Goal: Navigation & Orientation: Find specific page/section

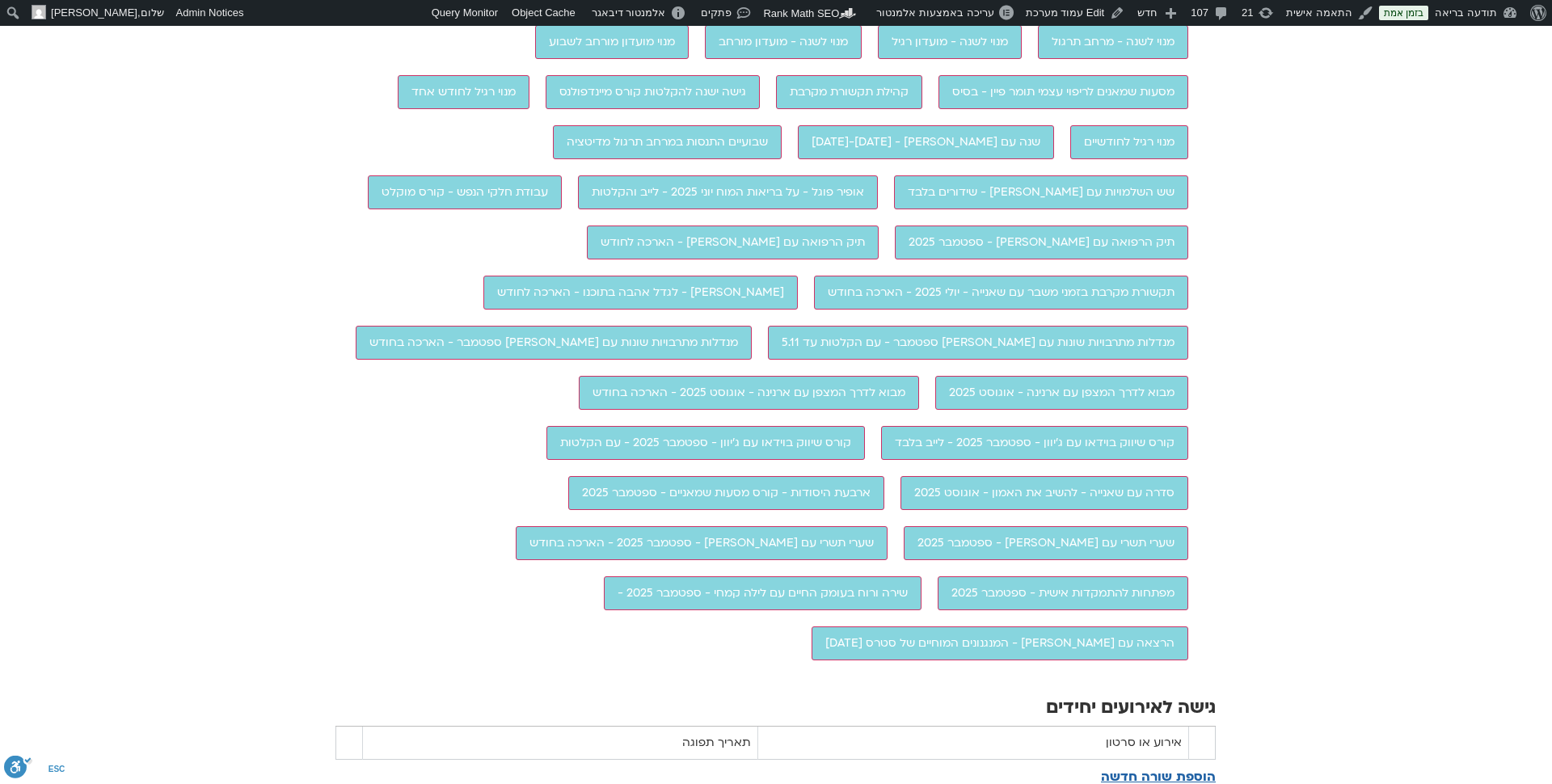
scroll to position [1613, 0]
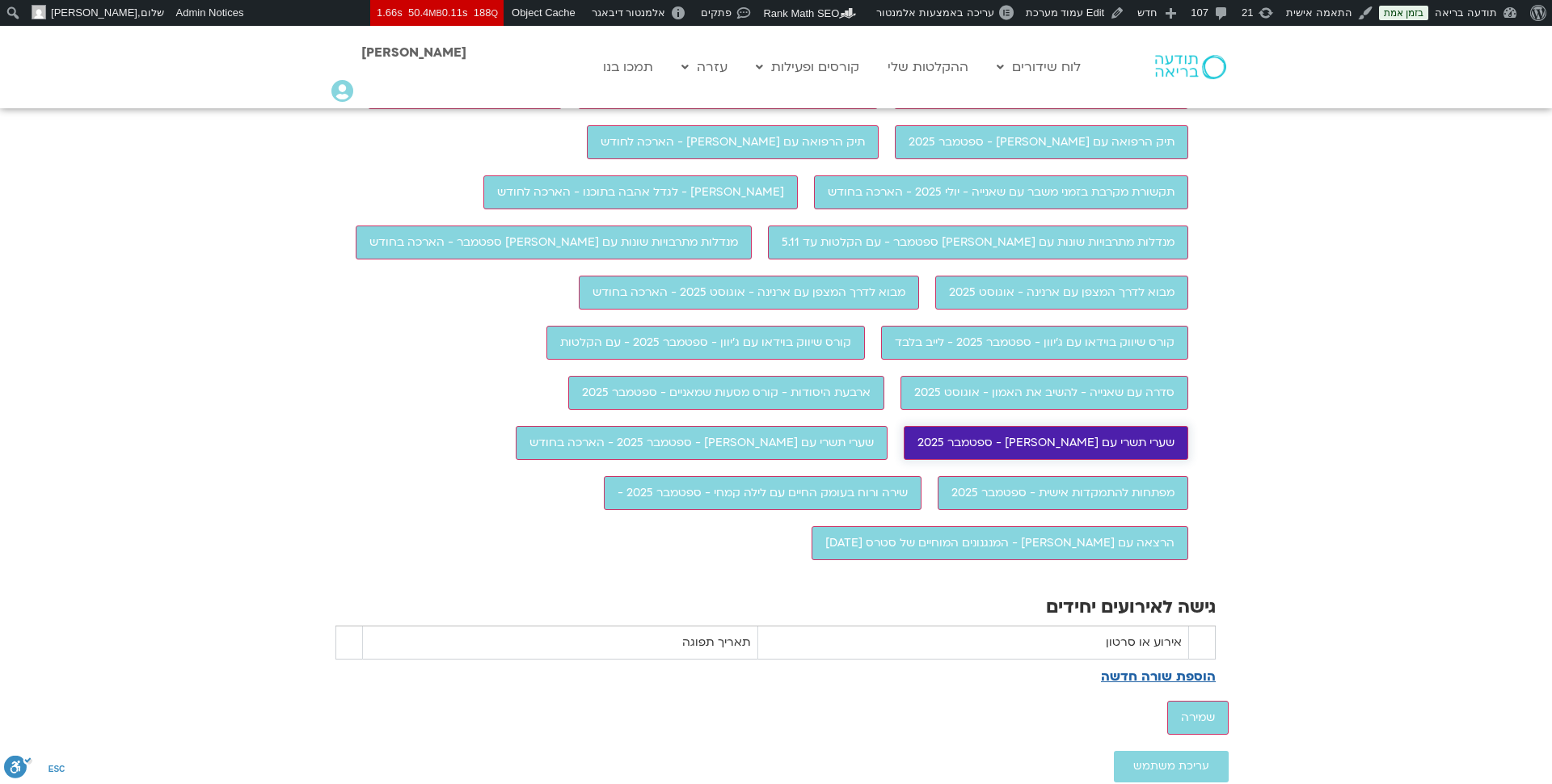
click at [904, 460] on input "שערי תשרי עם [PERSON_NAME] - ספטמבר 2025" at bounding box center [1045, 442] width 285 height 34
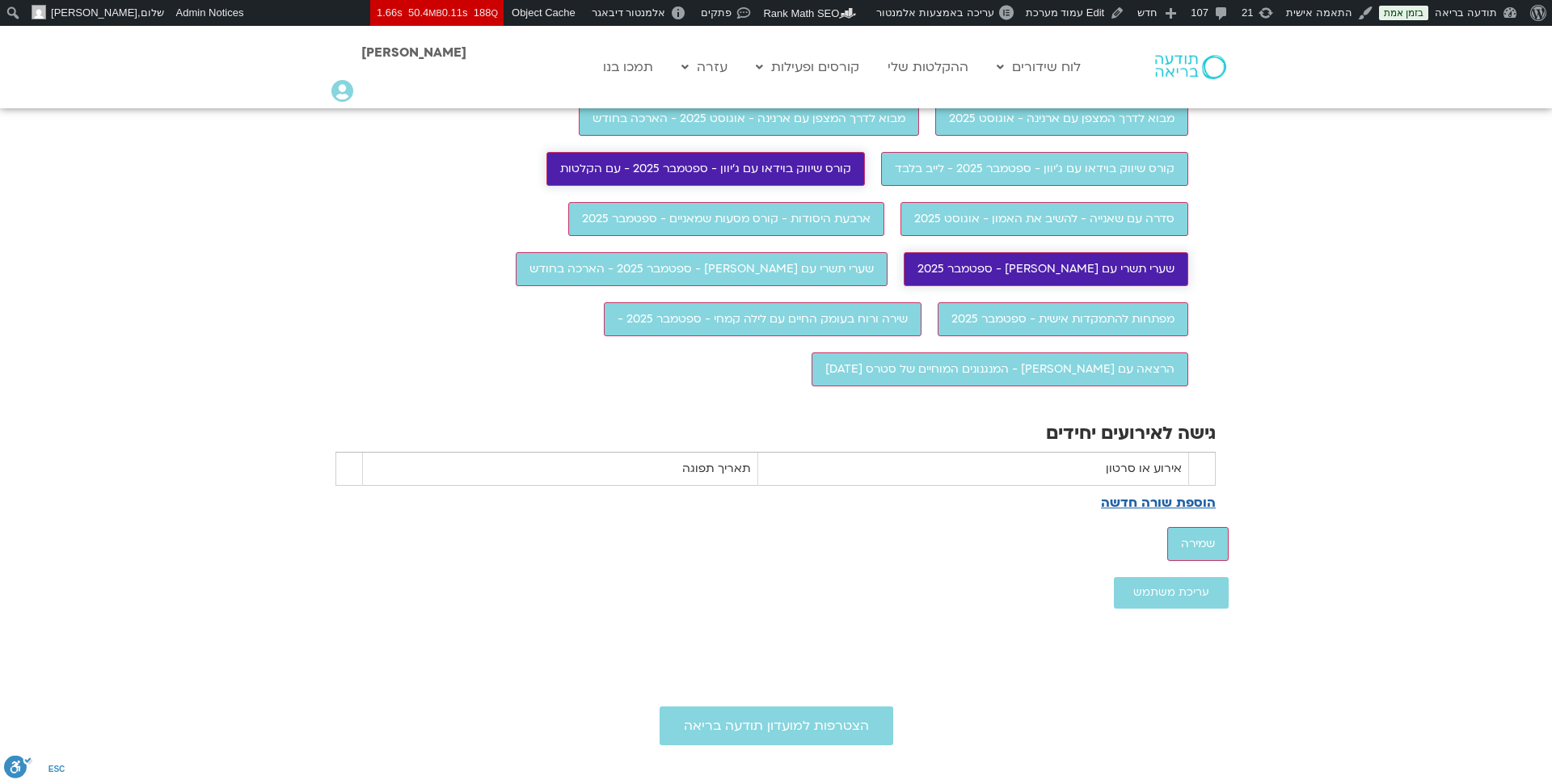
scroll to position [2256, 0]
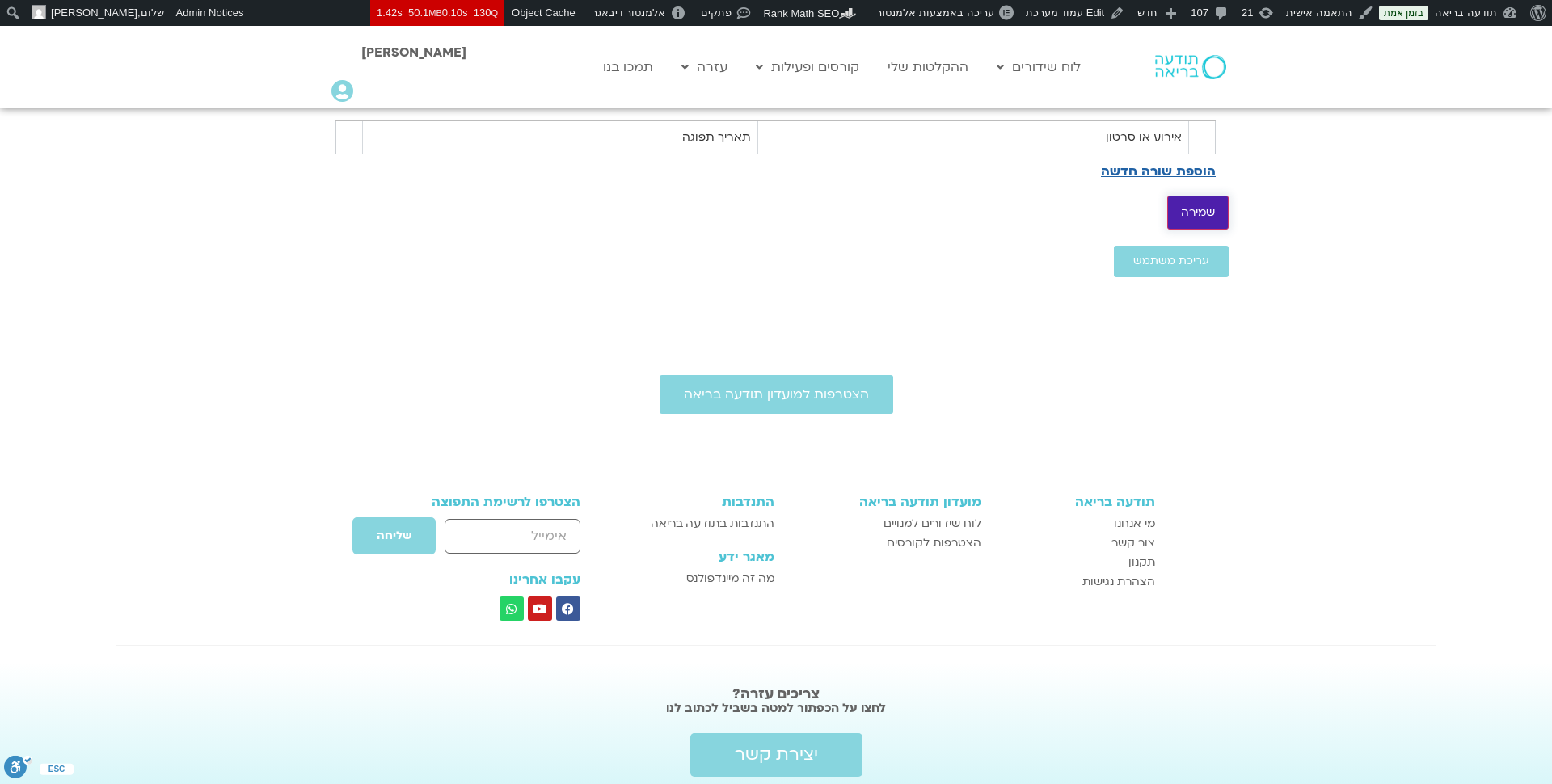
click at [1217, 229] on input "שמירה" at bounding box center [1197, 212] width 62 height 34
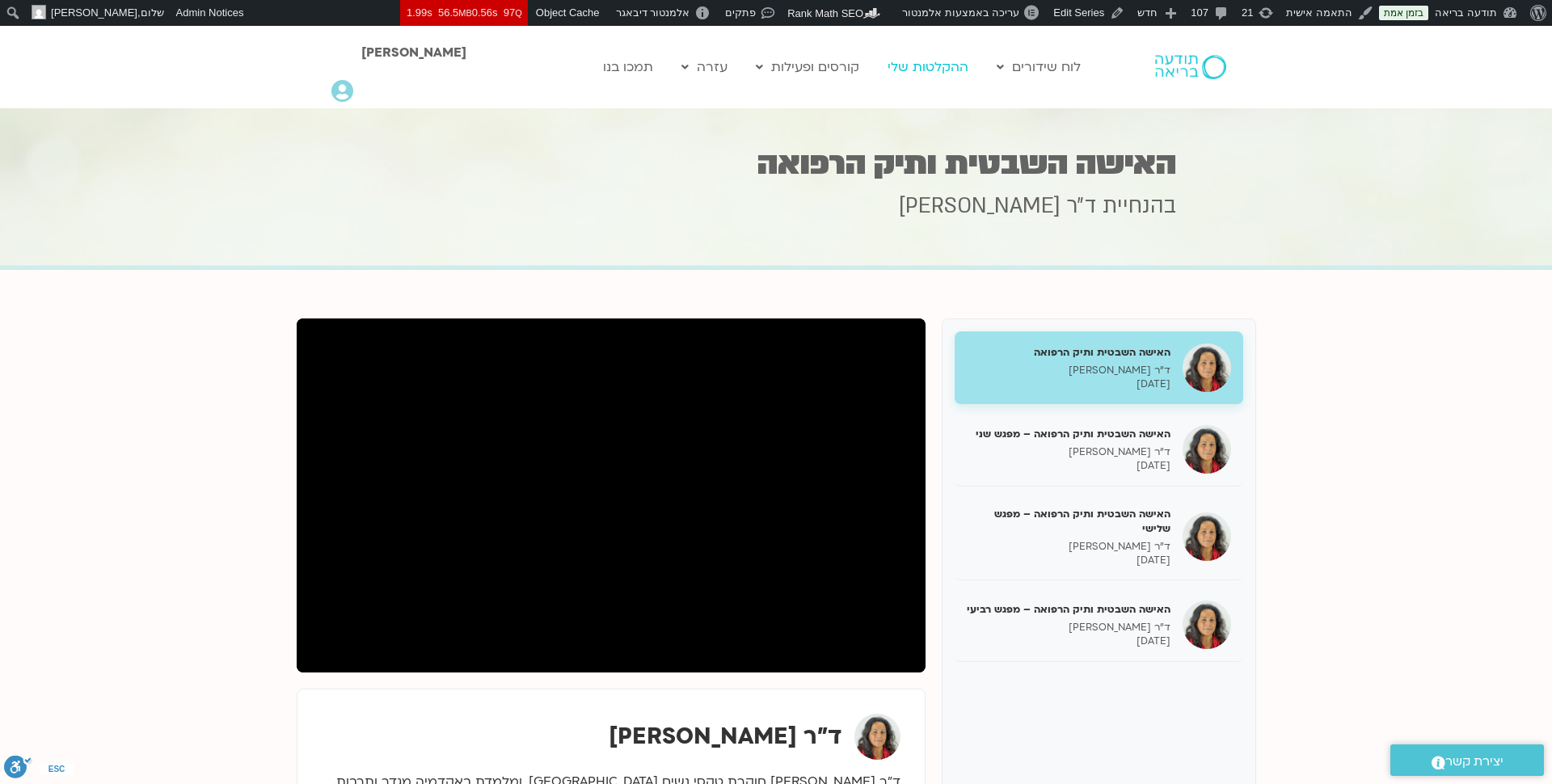
click at [939, 68] on link "ההקלטות שלי" at bounding box center [928, 67] width 97 height 30
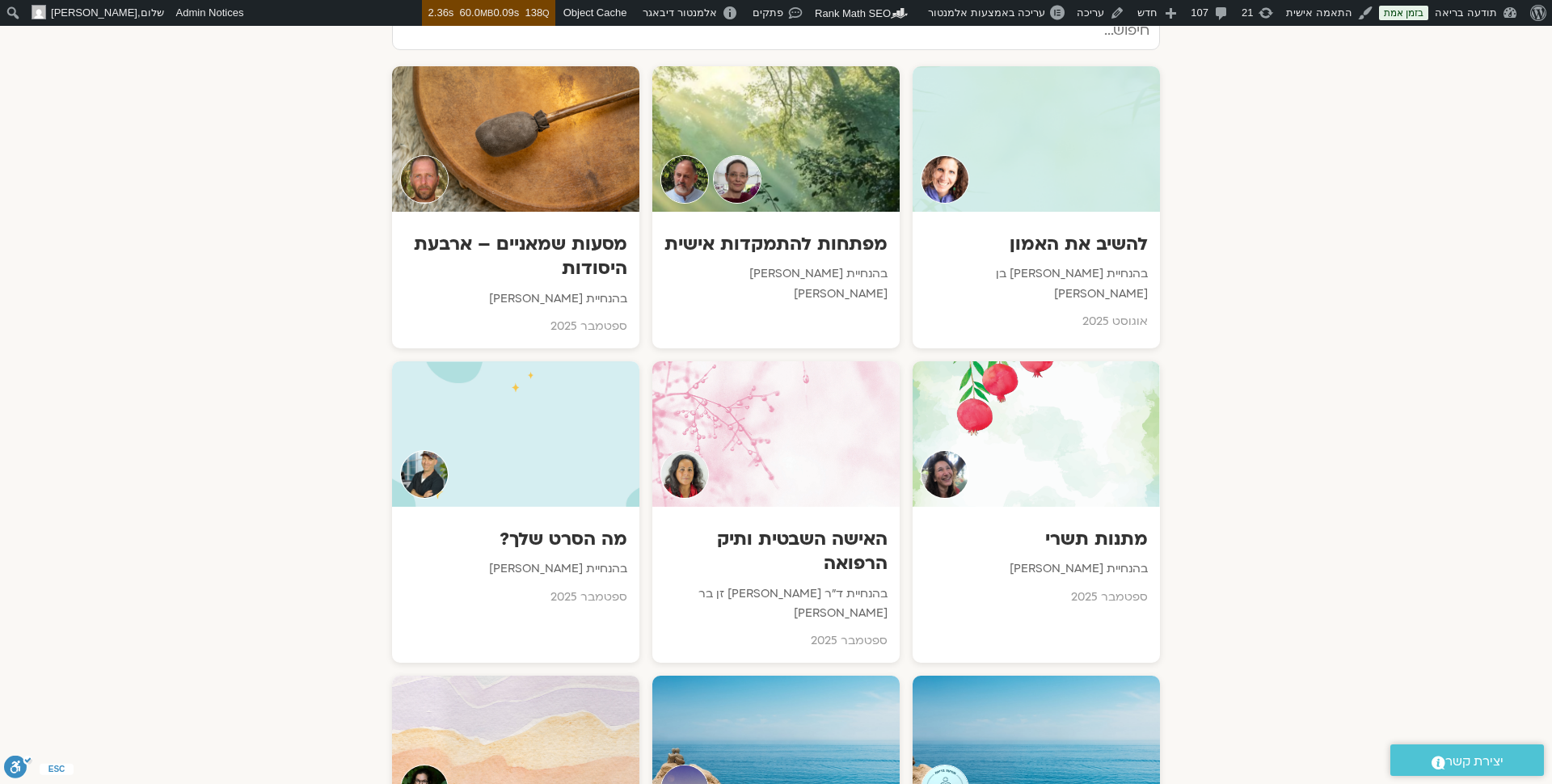
scroll to position [875, 0]
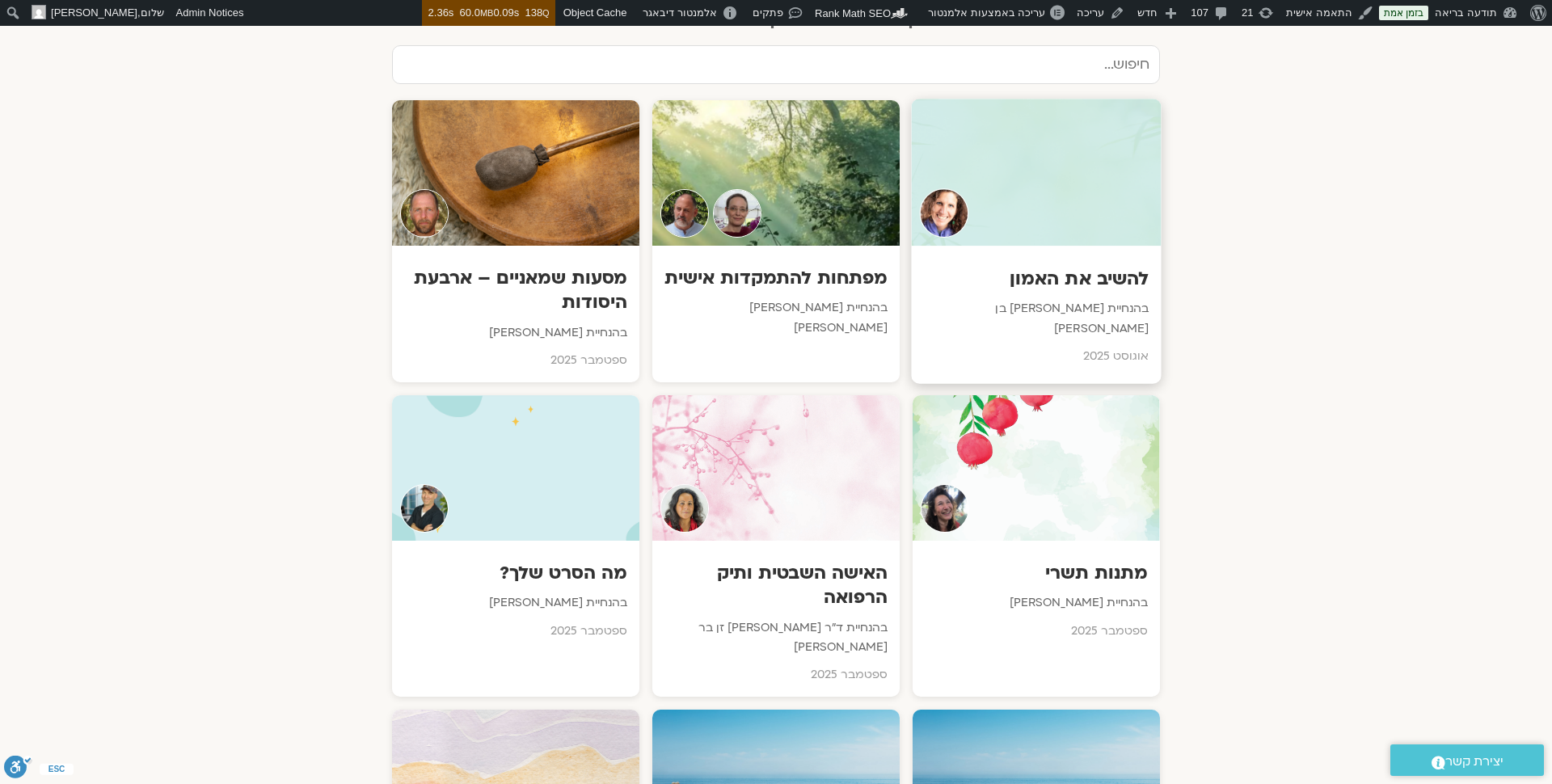
click at [969, 245] on div "להשיב את האמון בהנחיית שאנייה כהן בן חיים אוגוסט 2025" at bounding box center [1036, 311] width 250 height 133
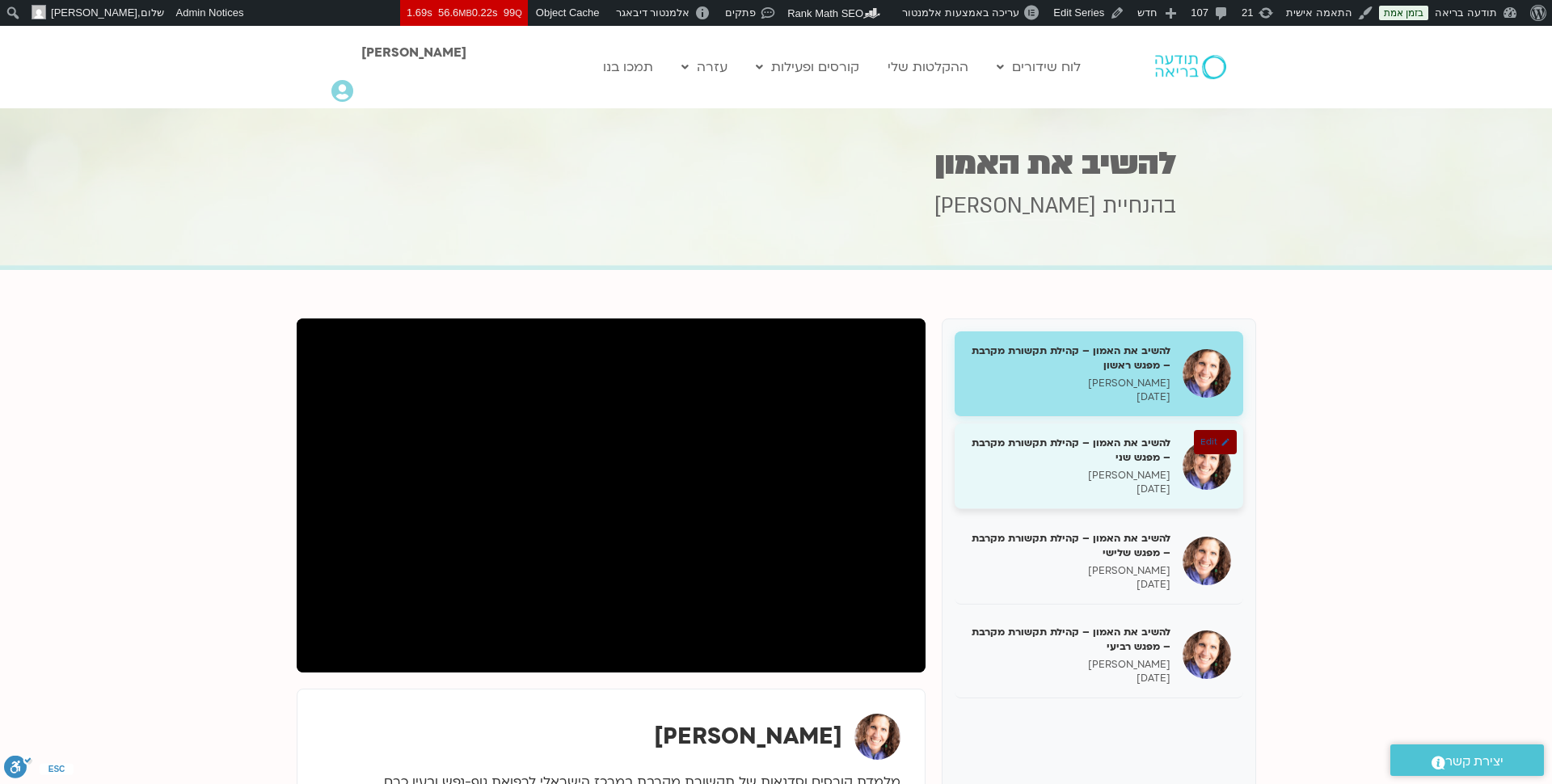
click at [1088, 465] on div "להשיב את האמון – קהילת תקשורת מקרבת – מפגש שני שאנייה כהן בן חיים 03/09/2025" at bounding box center [1069, 466] width 203 height 61
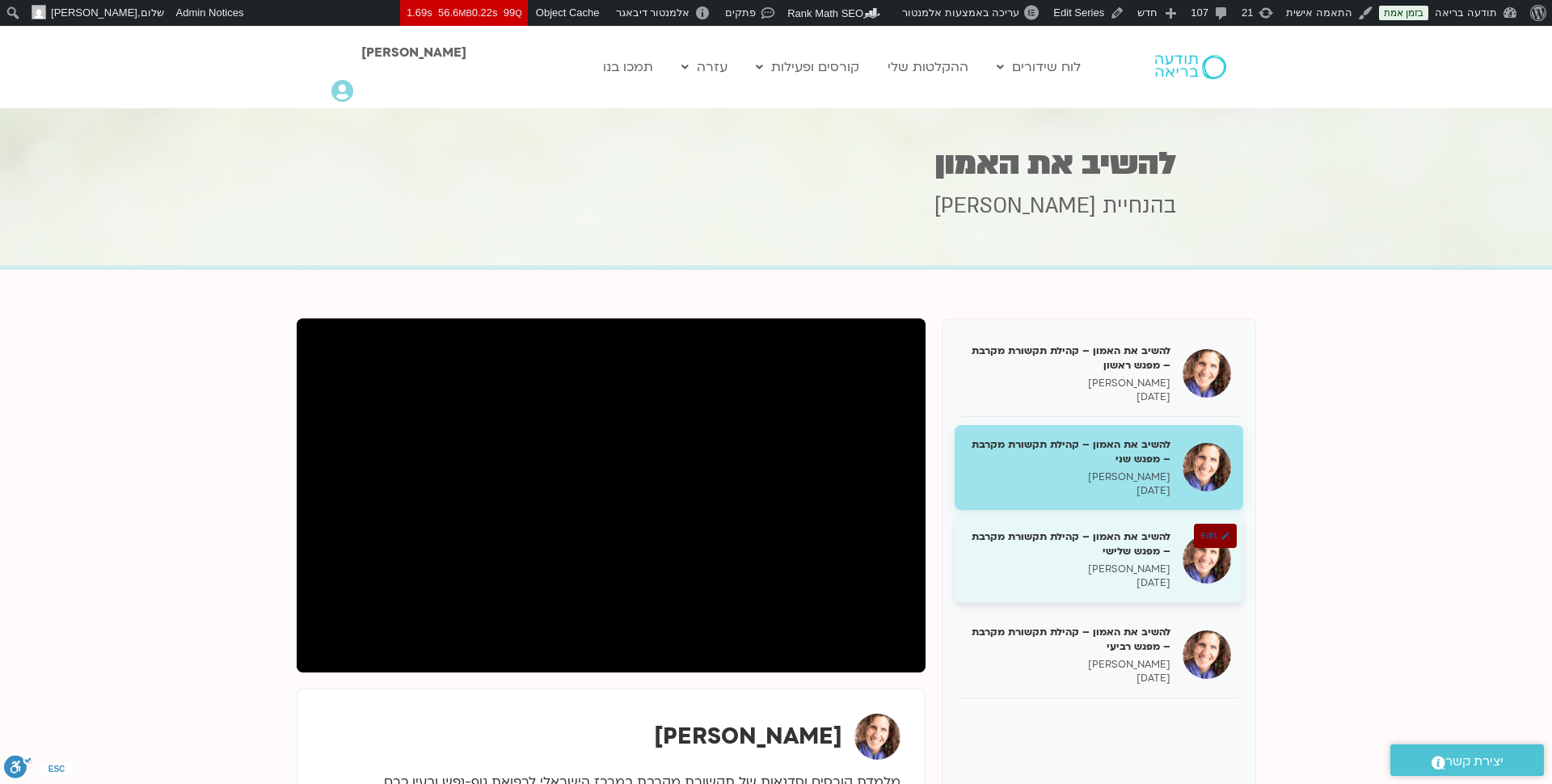
click at [1138, 572] on p "שאנייה כהן בן חיים" at bounding box center [1069, 569] width 203 height 13
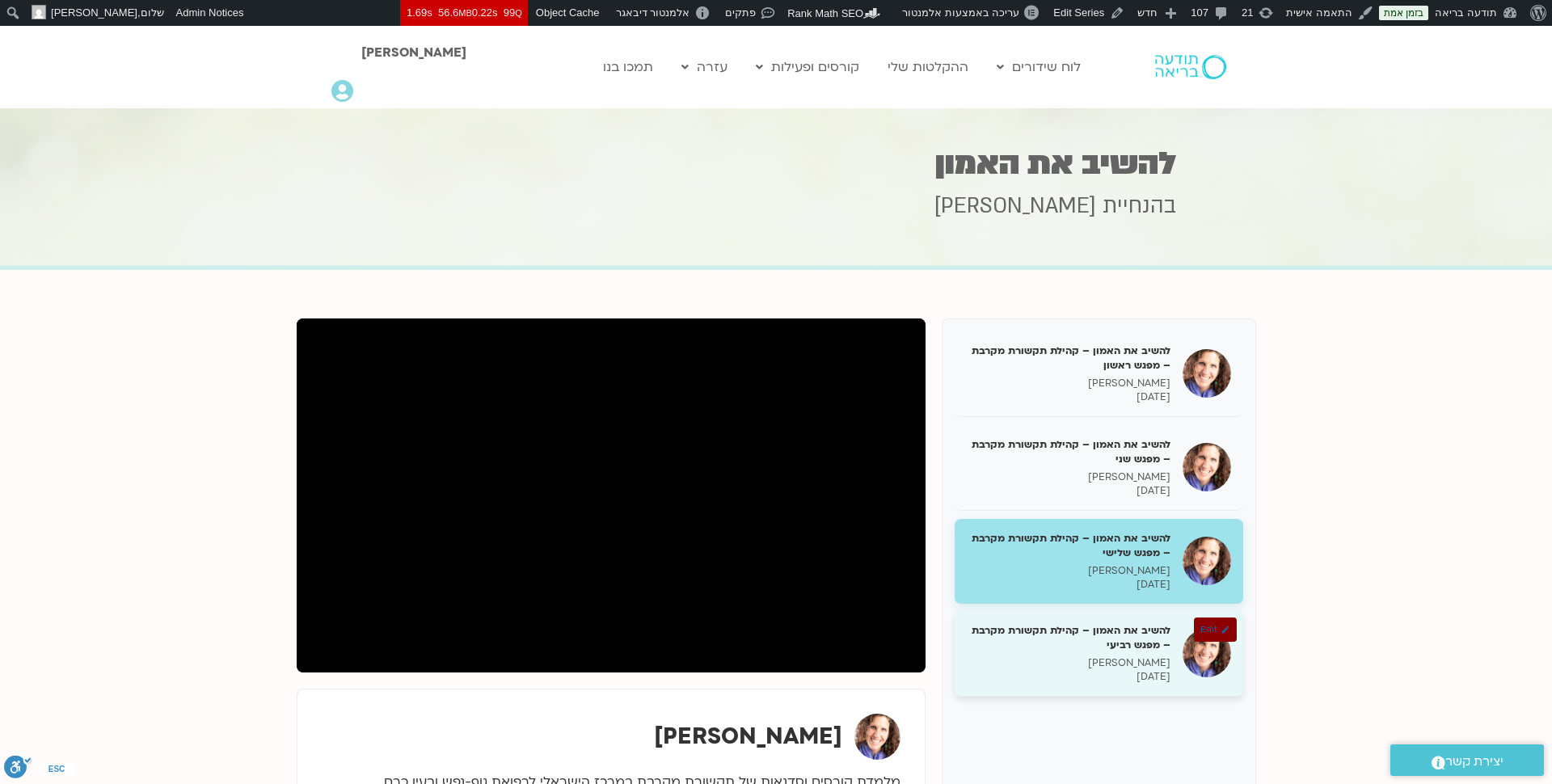
click at [1129, 631] on h5 "להשיב את האמון – קהילת תקשורת מקרבת – מפגש רביעי" at bounding box center [1069, 638] width 203 height 29
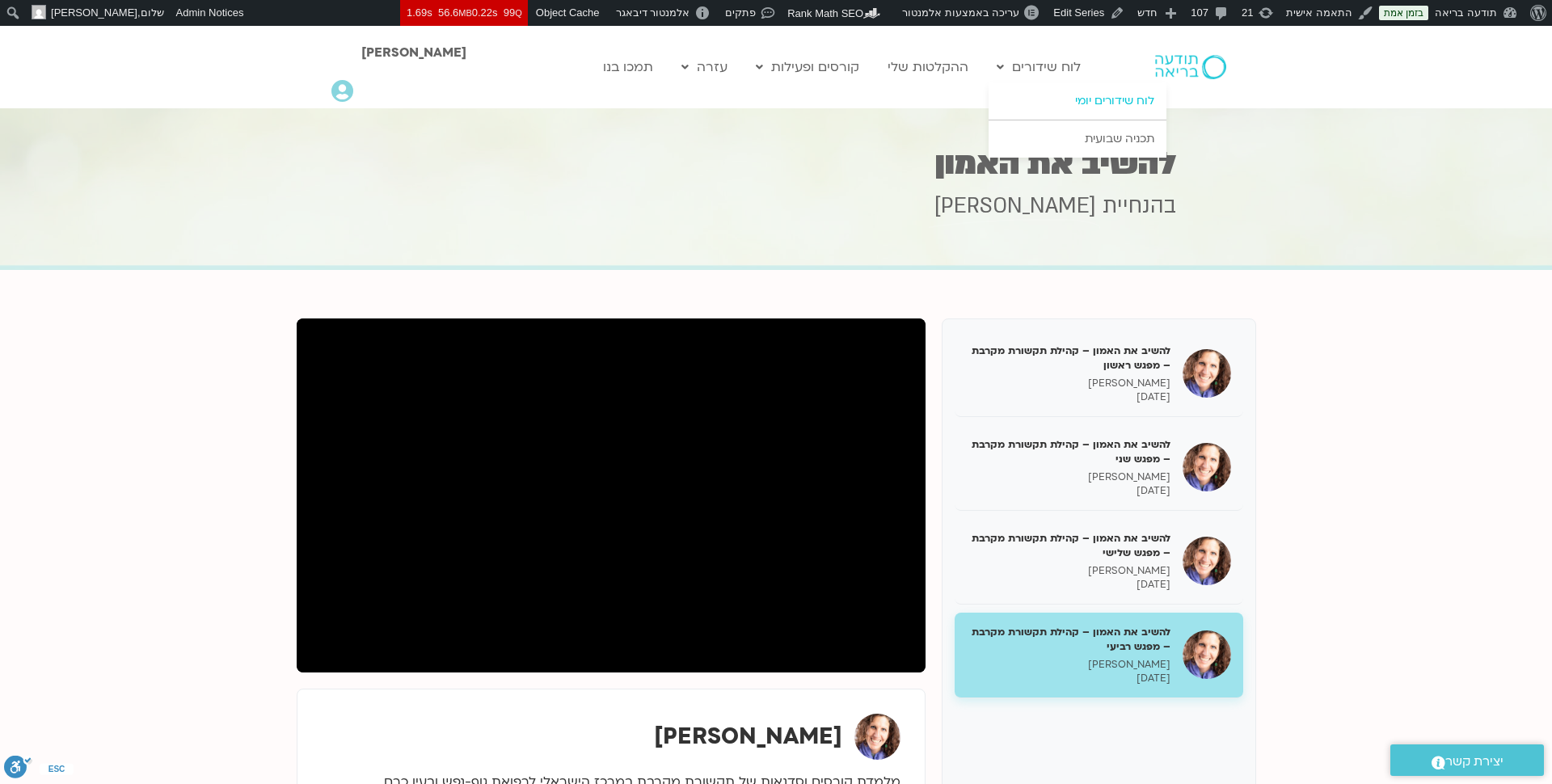
click at [1076, 95] on link "לוח שידורים יומי" at bounding box center [1077, 101] width 177 height 37
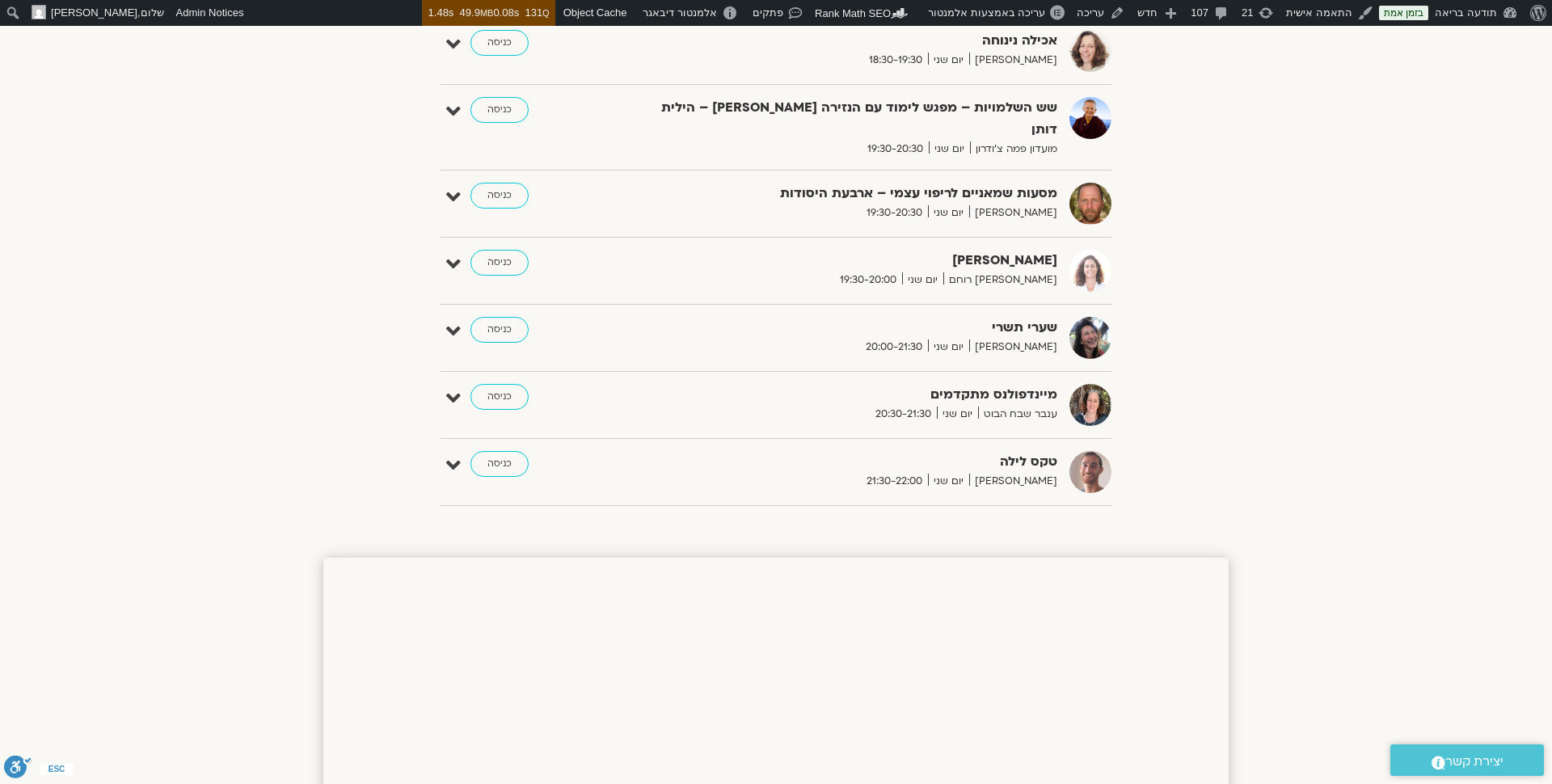
scroll to position [1237, 0]
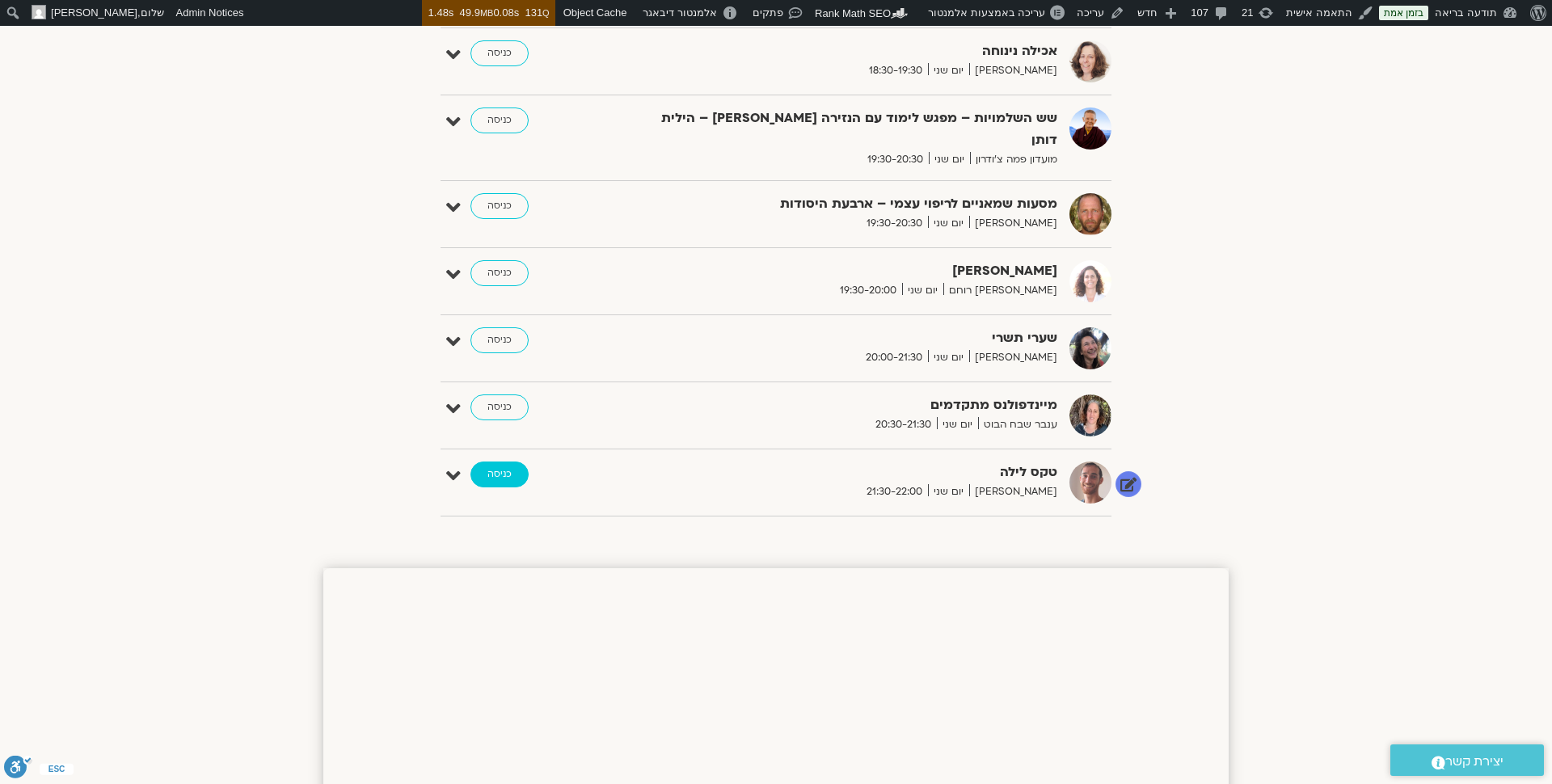
click at [502, 461] on link "כניסה" at bounding box center [499, 474] width 58 height 26
